Goal: Check status: Check status

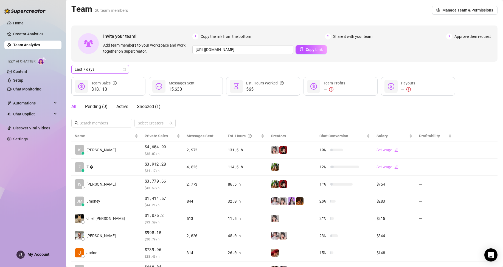
click at [117, 73] on span "Last 7 days" at bounding box center [100, 69] width 51 height 8
click at [111, 117] on div "Custom date" at bounding box center [100, 115] width 49 height 6
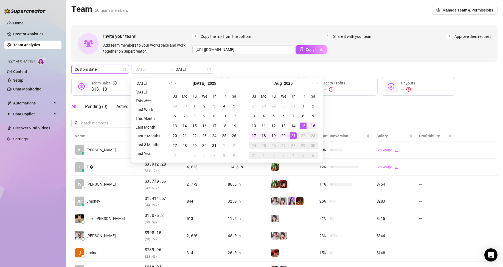
type input "2025-08-16"
click at [312, 128] on div "16" at bounding box center [313, 126] width 7 height 7
click at [292, 136] on div "21" at bounding box center [293, 136] width 7 height 7
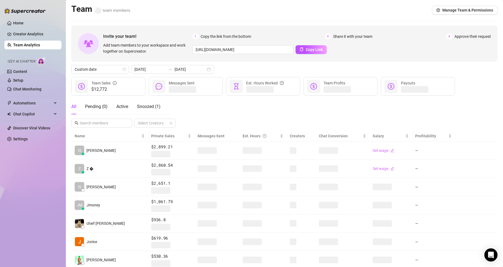
click at [273, 114] on div "All Pending ( 0 ) Active Snoozed ( 1 ) Select Creators" at bounding box center [284, 113] width 426 height 29
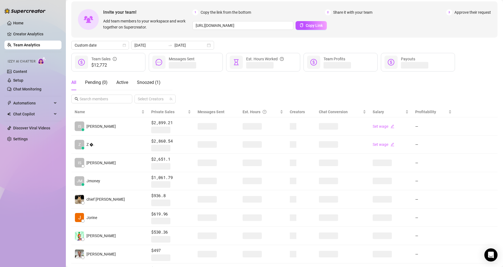
scroll to position [27, 0]
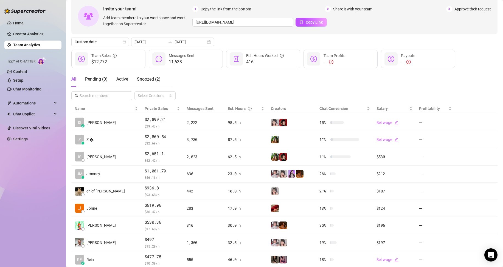
click at [47, 204] on div "Home Creator Analytics Team Analytics Izzy AI Chatter Content Setup Chat Monito…" at bounding box center [32, 131] width 57 height 262
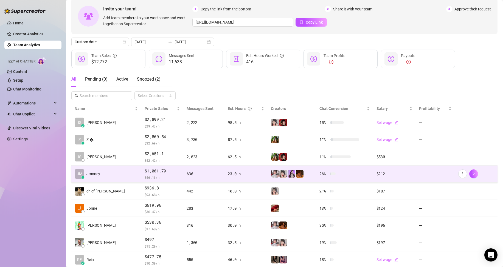
click at [109, 176] on td "JM Jmoney" at bounding box center [106, 174] width 70 height 17
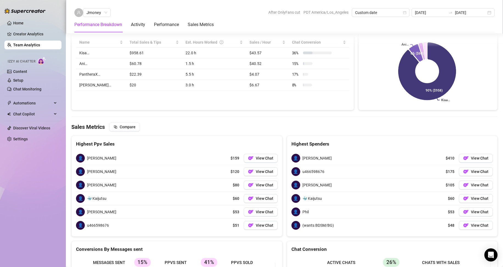
scroll to position [576, 0]
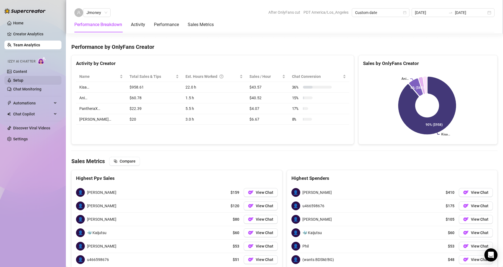
drag, startPoint x: 26, startPoint y: 182, endPoint x: 27, endPoint y: 79, distance: 103.2
click at [26, 181] on div "Home Creator Analytics Team Analytics Izzy AI Chatter Content Setup Chat Monito…" at bounding box center [32, 131] width 57 height 262
click at [28, 44] on link "Team Analytics" at bounding box center [26, 45] width 27 height 4
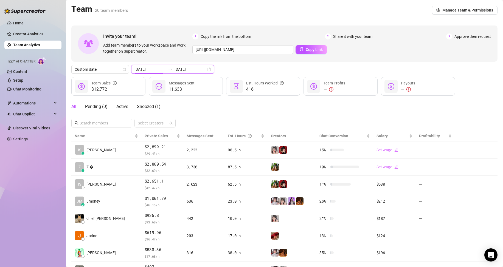
click at [144, 67] on input "2025-08-16" at bounding box center [149, 69] width 31 height 6
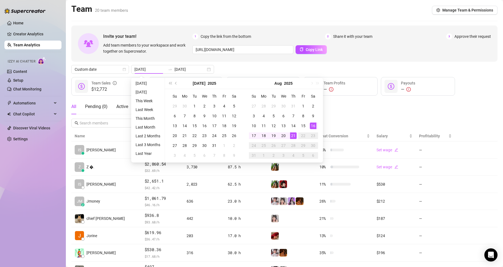
drag, startPoint x: 363, startPoint y: 106, endPoint x: 362, endPoint y: 109, distance: 3.0
click at [363, 106] on div "All Pending ( 0 ) Active Snoozed ( 1 ) Select Creators" at bounding box center [284, 113] width 426 height 29
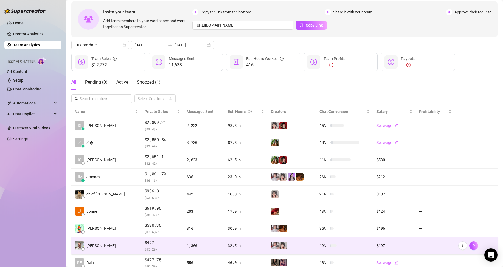
scroll to position [78, 0]
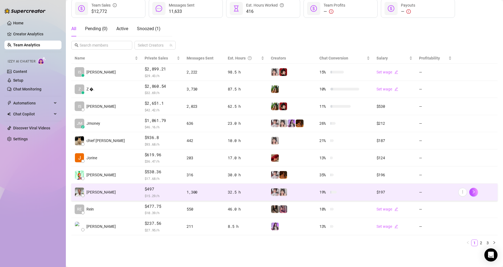
click at [104, 195] on td "[PERSON_NAME]" at bounding box center [106, 192] width 70 height 17
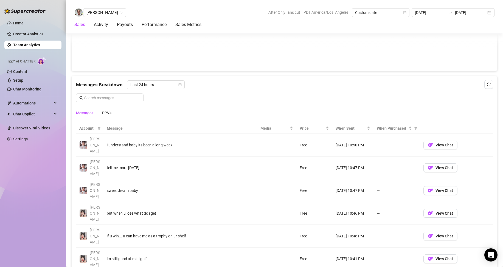
scroll to position [325, 0]
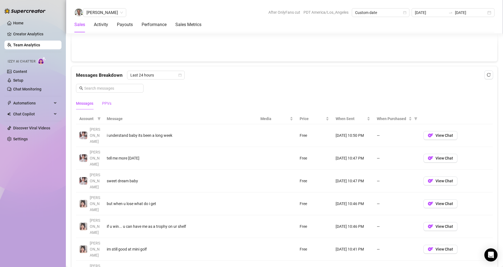
click at [108, 103] on div "PPVs" at bounding box center [106, 103] width 9 height 6
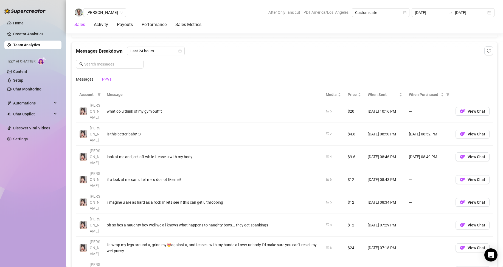
scroll to position [352, 0]
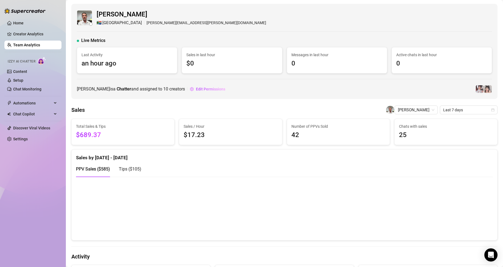
click at [40, 45] on link "Team Analytics" at bounding box center [26, 45] width 27 height 4
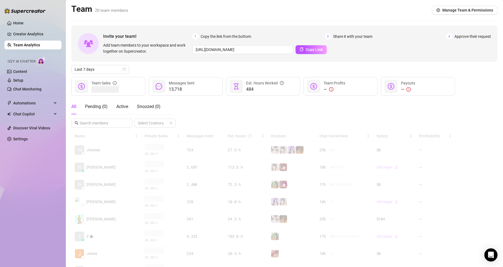
click at [13, 43] on link "Team Analytics" at bounding box center [26, 45] width 27 height 4
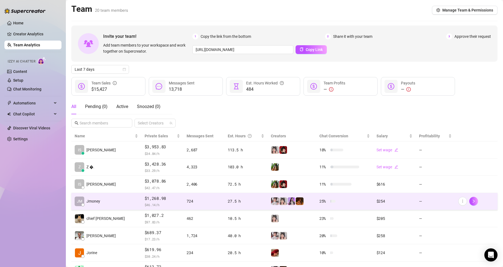
click at [106, 205] on td "JM Jmoney" at bounding box center [106, 201] width 70 height 17
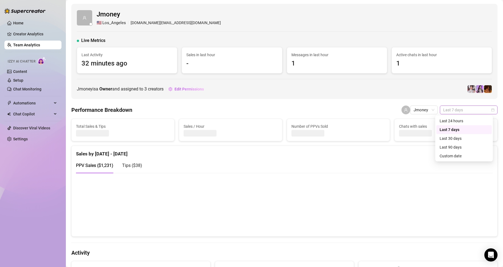
click at [449, 109] on span "Last 7 days" at bounding box center [468, 110] width 51 height 8
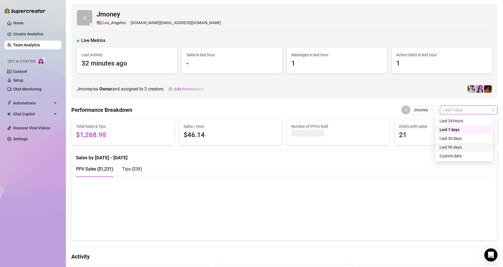
click at [453, 157] on div "Custom date" at bounding box center [464, 156] width 49 height 6
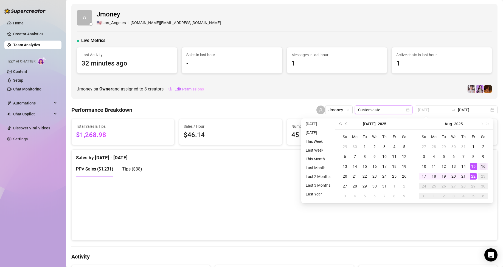
type input "2025-08-16"
click at [483, 164] on div "16" at bounding box center [483, 166] width 7 height 7
click at [474, 175] on div "22" at bounding box center [473, 176] width 7 height 7
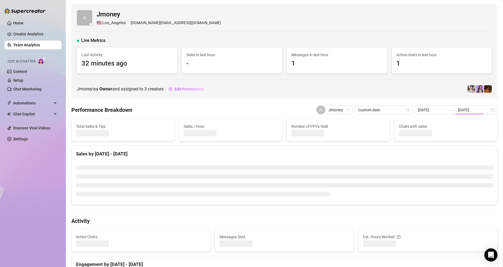
type input "2025-08-16"
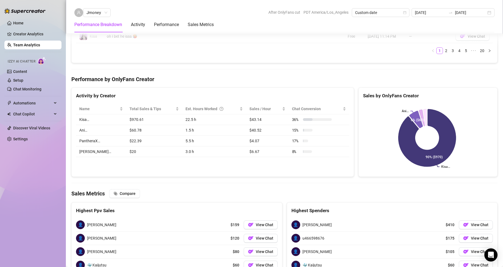
scroll to position [552, 0]
